Goal: Task Accomplishment & Management: Manage account settings

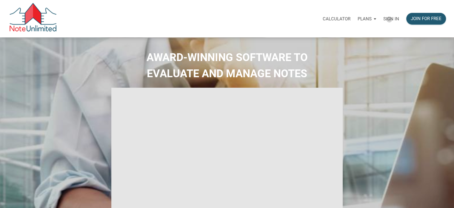
click at [389, 19] on p "Sign in" at bounding box center [392, 18] width 16 height 5
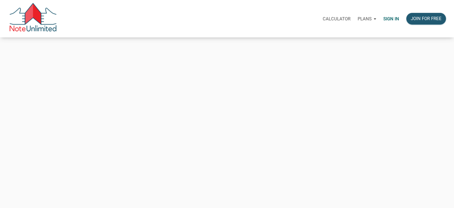
type input "[PERSON_NAME][EMAIL_ADDRESS][DOMAIN_NAME]"
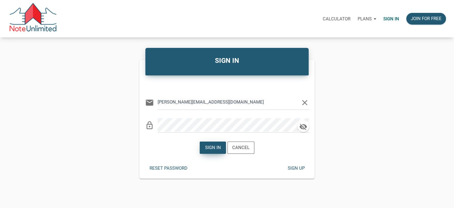
click at [214, 147] on div "Sign in" at bounding box center [213, 147] width 16 height 7
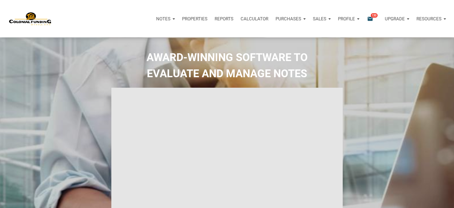
type input "Introduction to new features"
select select
click at [297, 18] on p "Purchases" at bounding box center [289, 18] width 26 height 5
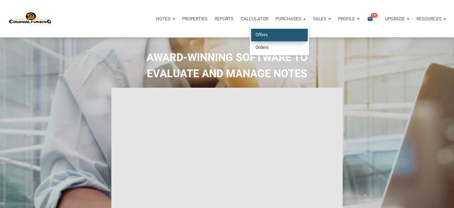
click at [268, 36] on link "Offers" at bounding box center [279, 35] width 57 height 12
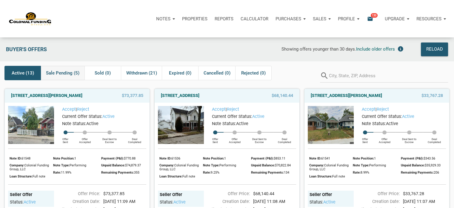
click at [65, 74] on span "Sale Pending (5)" at bounding box center [62, 72] width 33 height 7
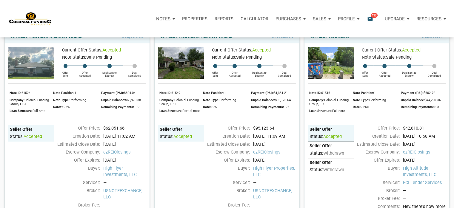
scroll to position [53, 0]
